Goal: Transaction & Acquisition: Purchase product/service

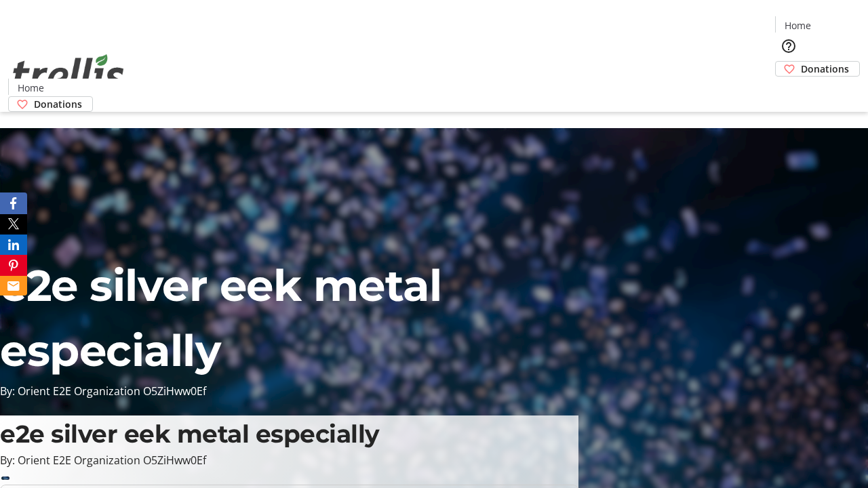
click at [801, 62] on span "Donations" at bounding box center [825, 69] width 48 height 14
